Goal: Information Seeking & Learning: Learn about a topic

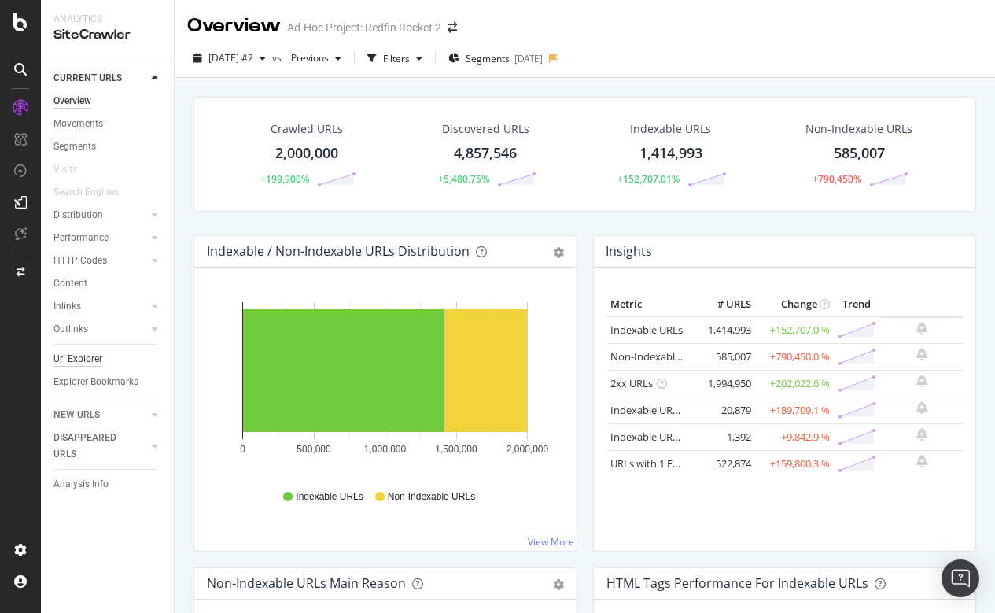
click at [90, 362] on div "Url Explorer" at bounding box center [78, 359] width 49 height 17
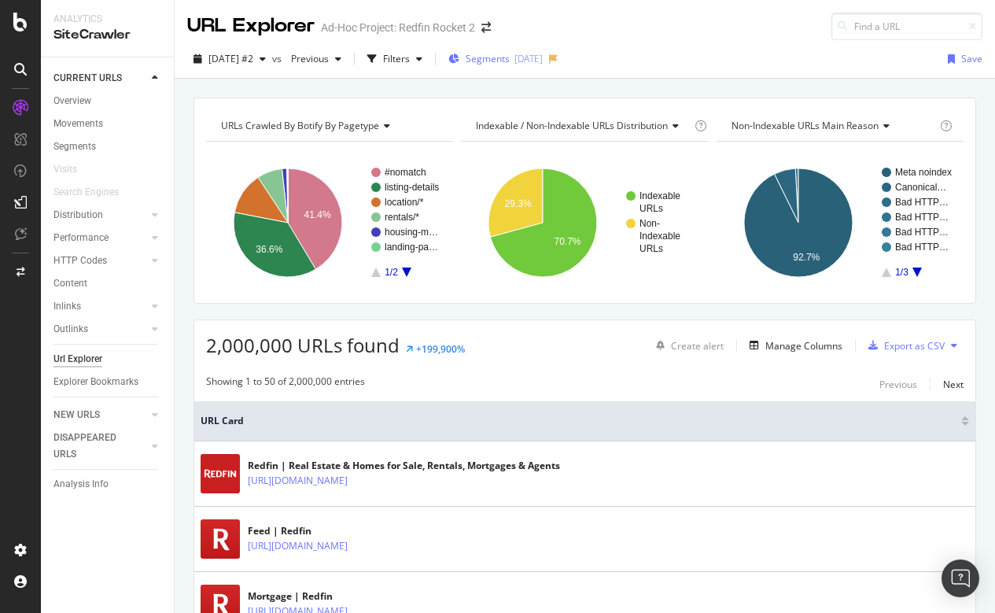
click at [510, 60] on span "Segments" at bounding box center [488, 58] width 44 height 13
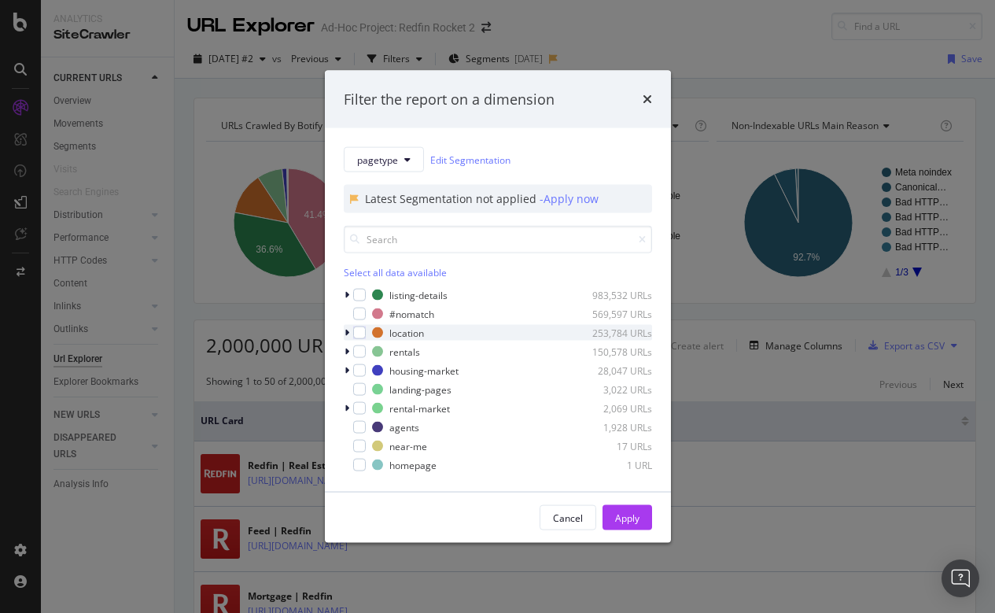
click at [348, 330] on icon "modal" at bounding box center [347, 332] width 5 height 9
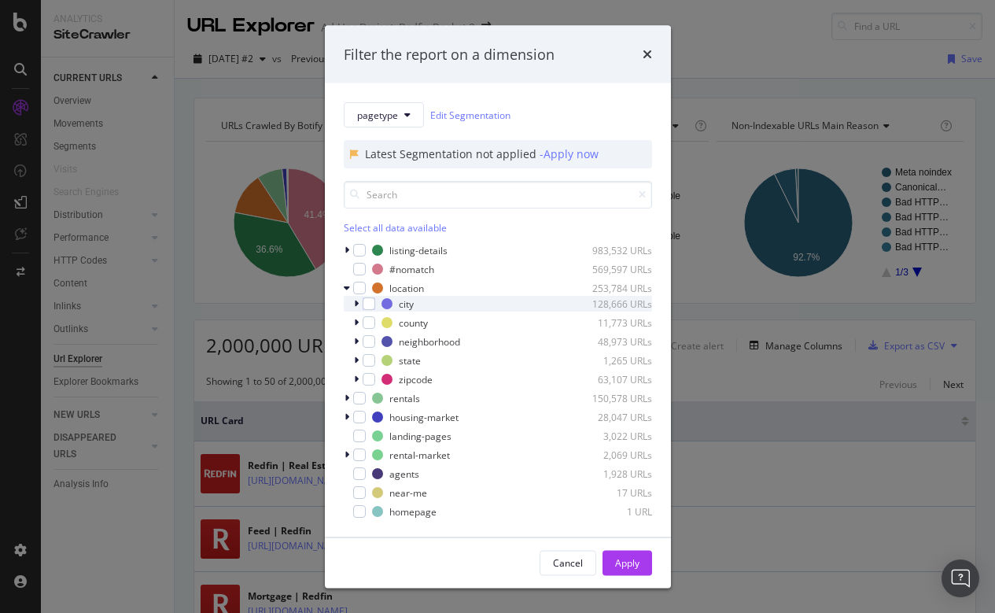
click at [356, 303] on icon "modal" at bounding box center [356, 303] width 5 height 9
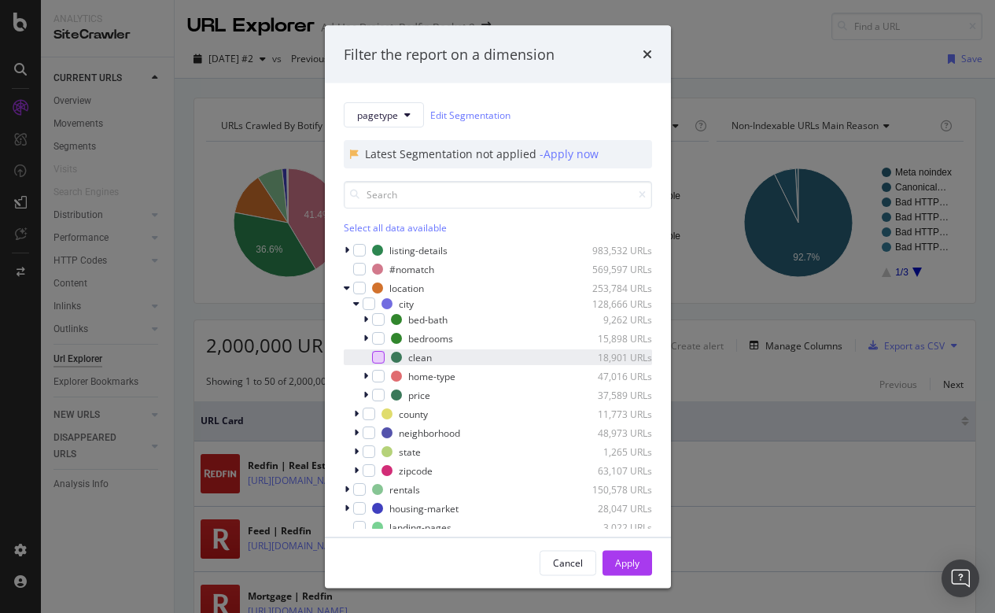
click at [378, 357] on div "modal" at bounding box center [378, 357] width 13 height 13
click at [621, 561] on div "Apply" at bounding box center [627, 561] width 24 height 13
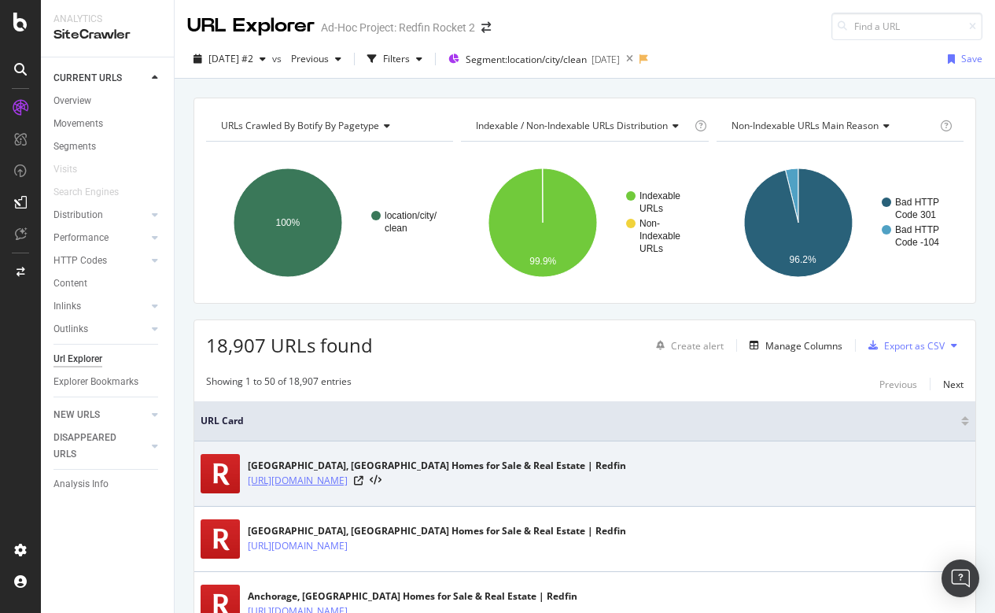
click at [348, 483] on link "[URL][DOMAIN_NAME]" at bounding box center [298, 481] width 100 height 16
click at [382, 477] on icon at bounding box center [376, 480] width 12 height 11
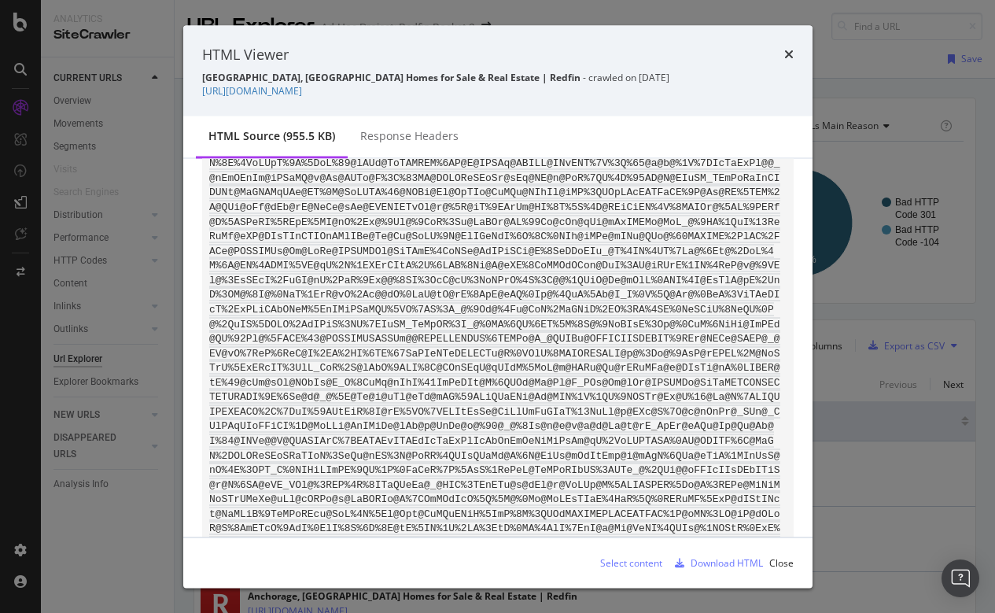
scroll to position [3694, 0]
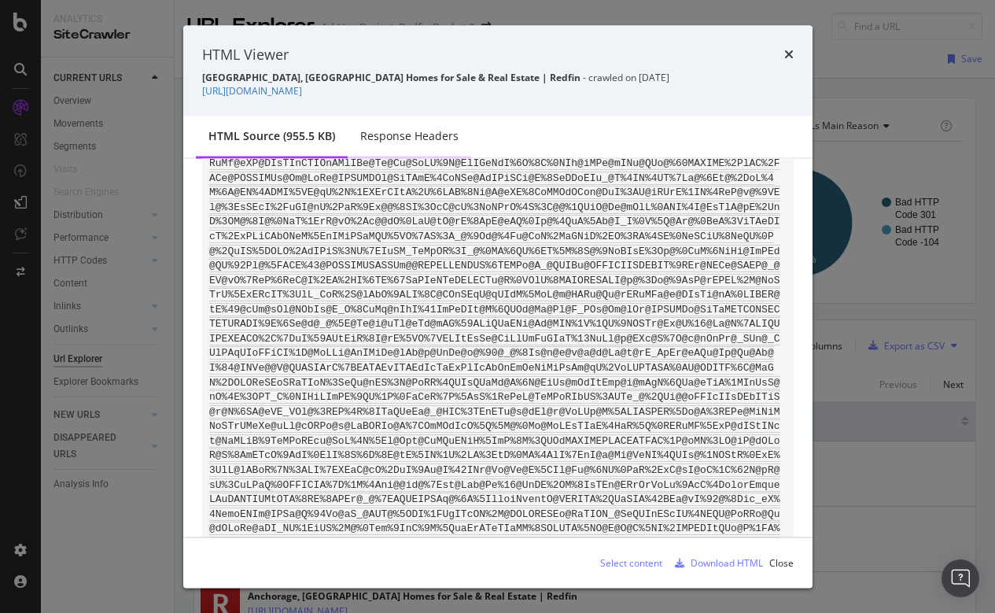
click at [393, 139] on div "Response Headers" at bounding box center [409, 136] width 98 height 16
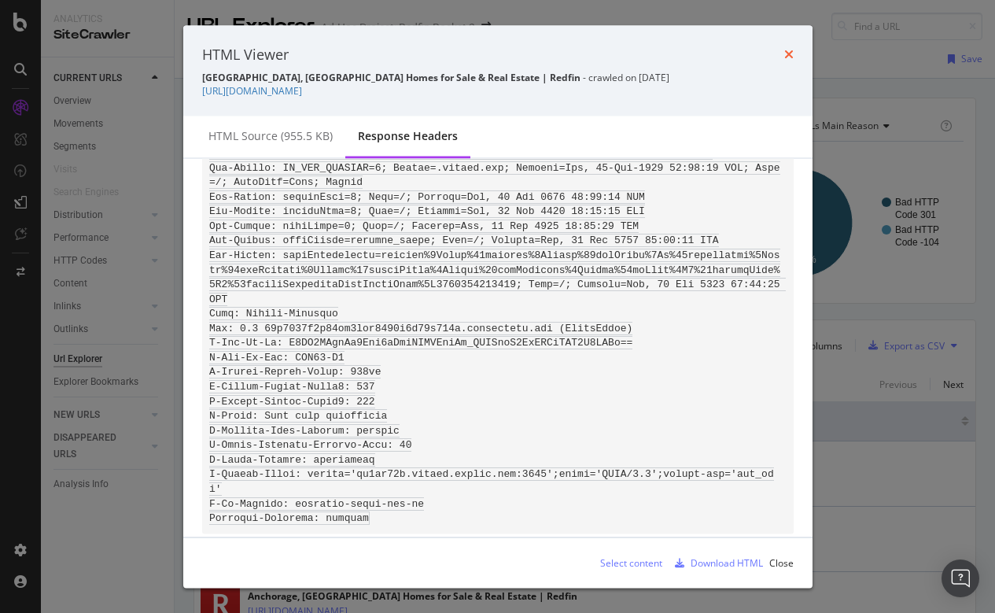
click at [788, 51] on icon "times" at bounding box center [788, 54] width 9 height 13
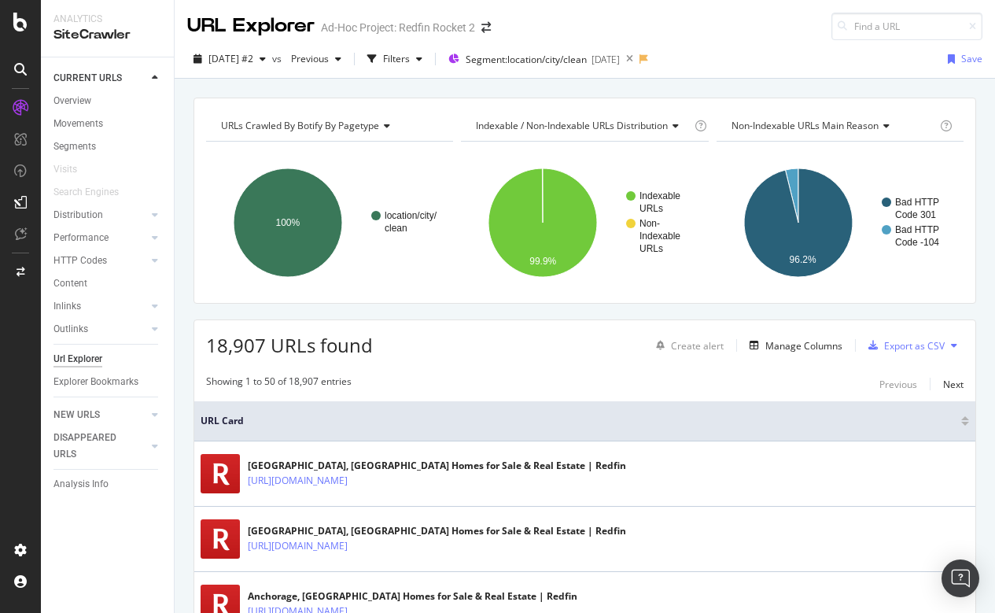
scroll to position [401, 0]
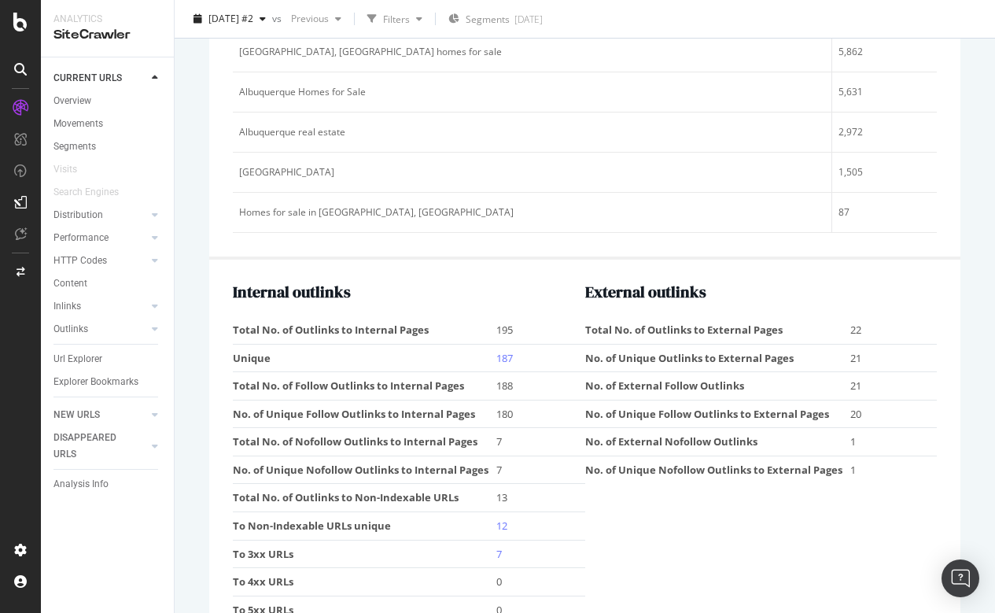
scroll to position [2231, 0]
click at [507, 352] on link "187" at bounding box center [504, 359] width 17 height 14
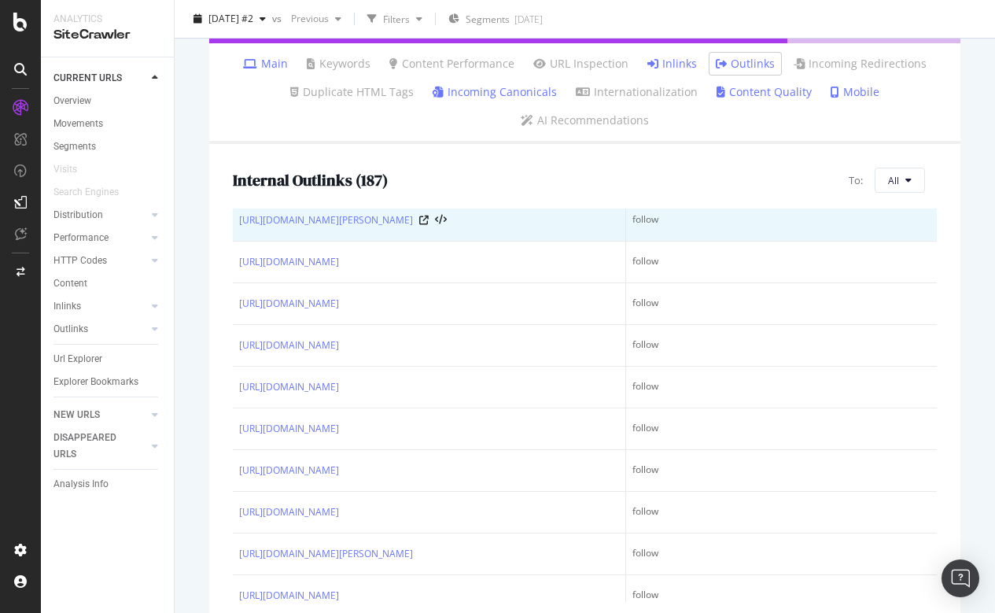
scroll to position [4809, 0]
